Goal: Navigation & Orientation: Find specific page/section

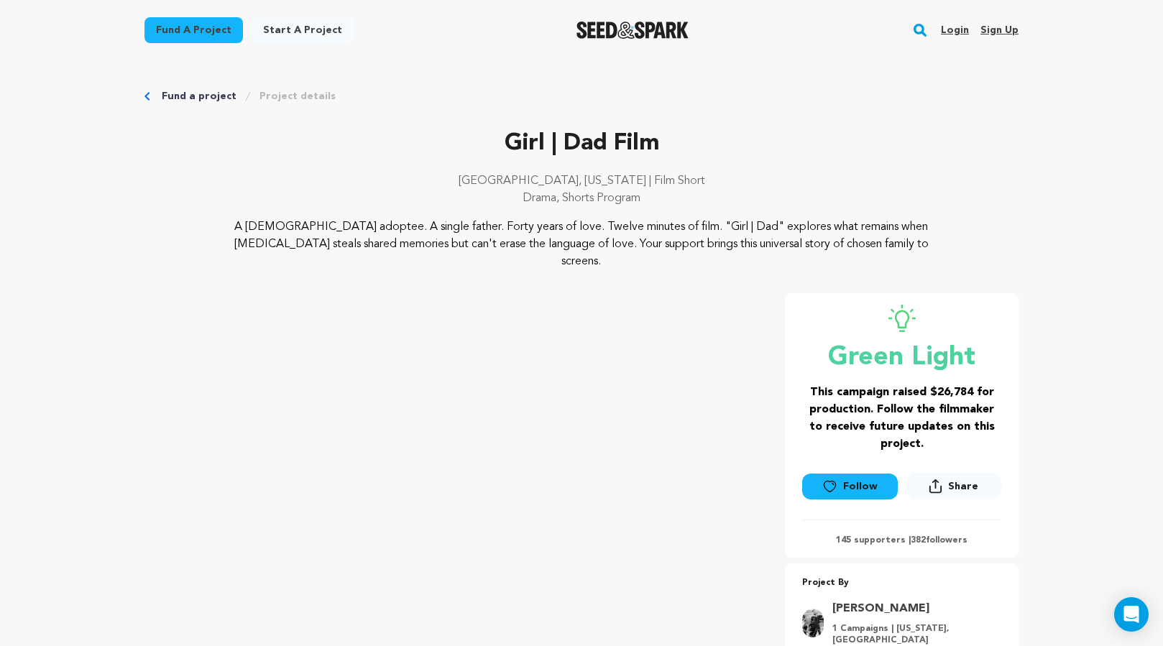
click at [956, 30] on link "Login" at bounding box center [955, 30] width 28 height 23
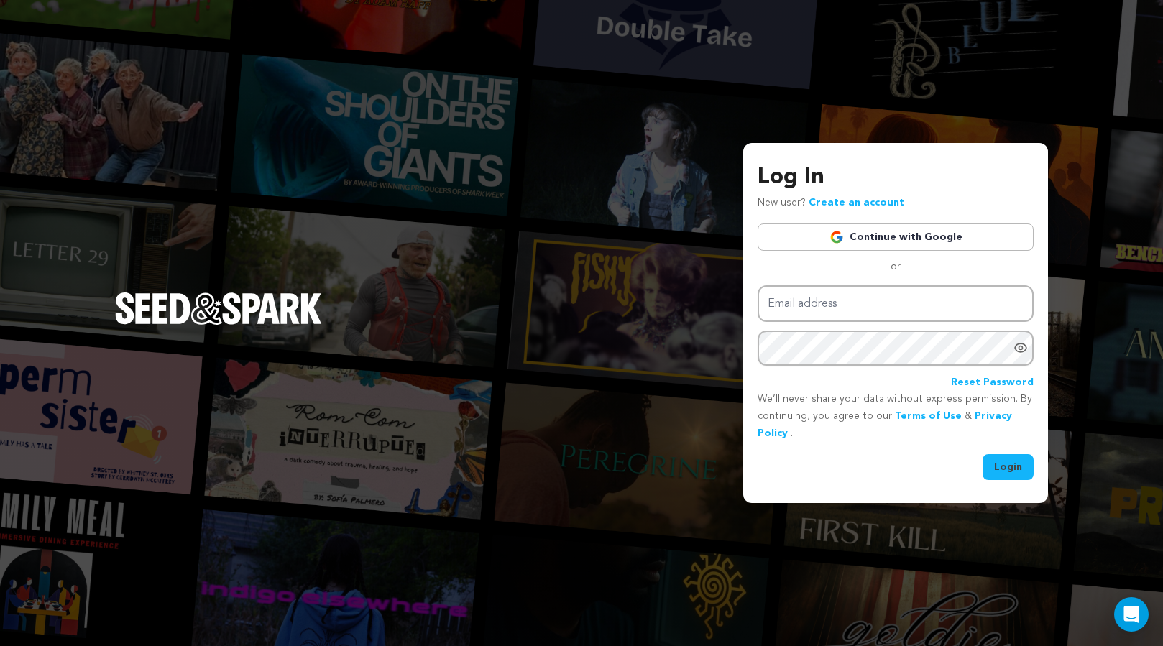
click at [897, 239] on link "Continue with Google" at bounding box center [896, 237] width 276 height 27
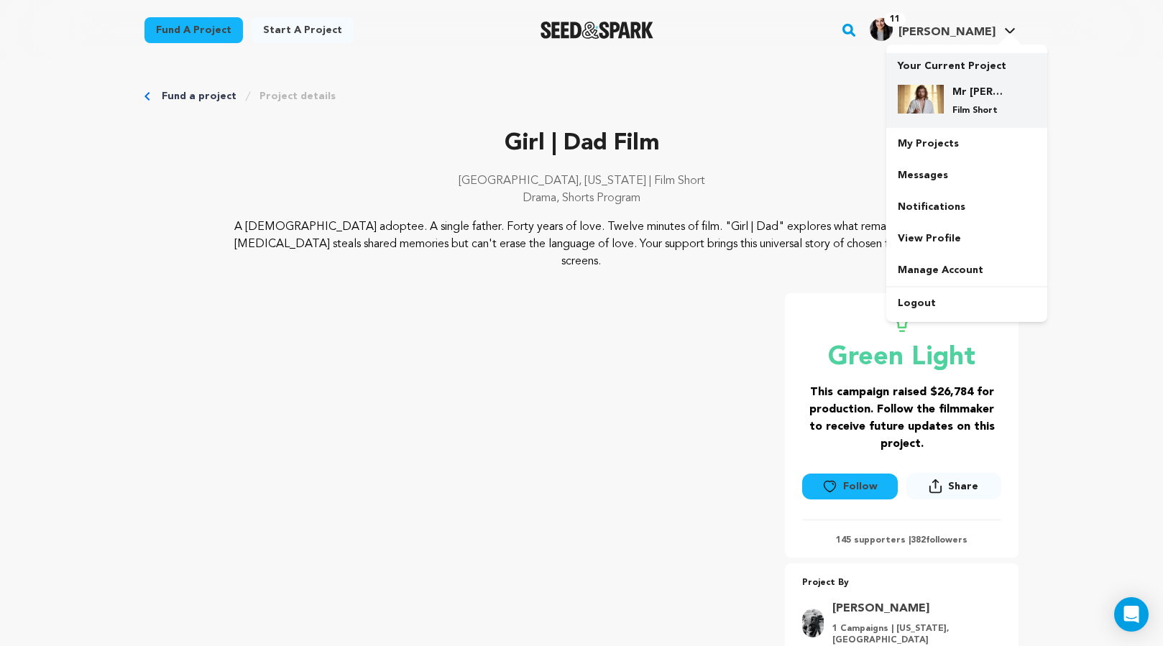
click at [959, 98] on h4 "Mr Jesus" at bounding box center [978, 92] width 52 height 14
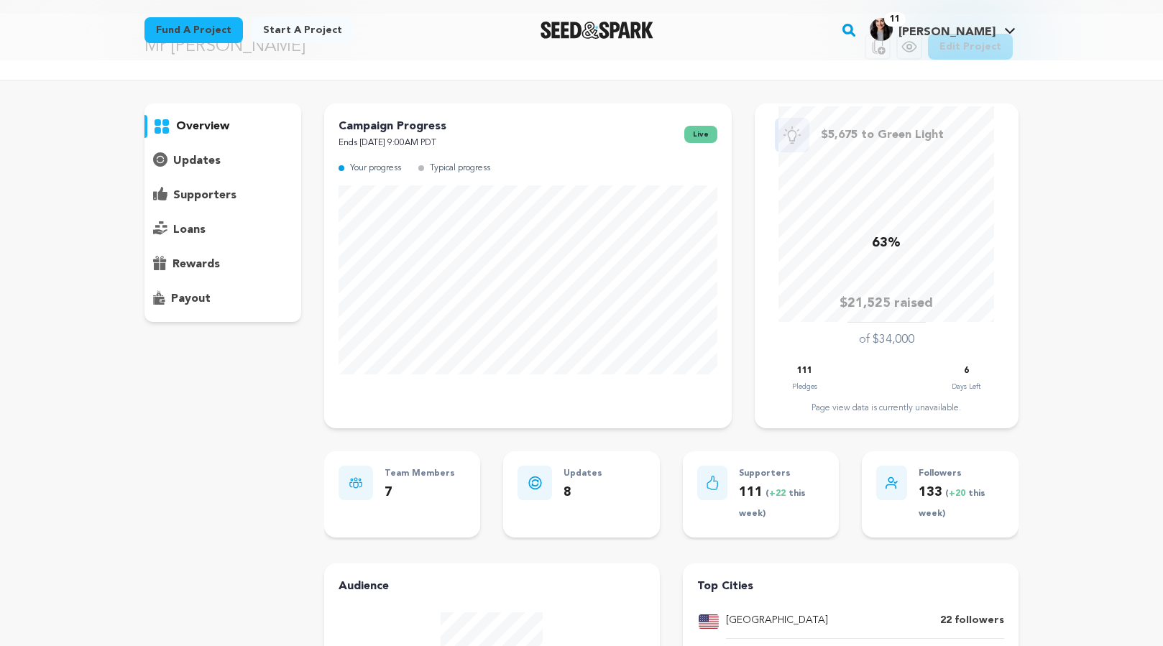
scroll to position [47, 0]
